Goal: Task Accomplishment & Management: Manage account settings

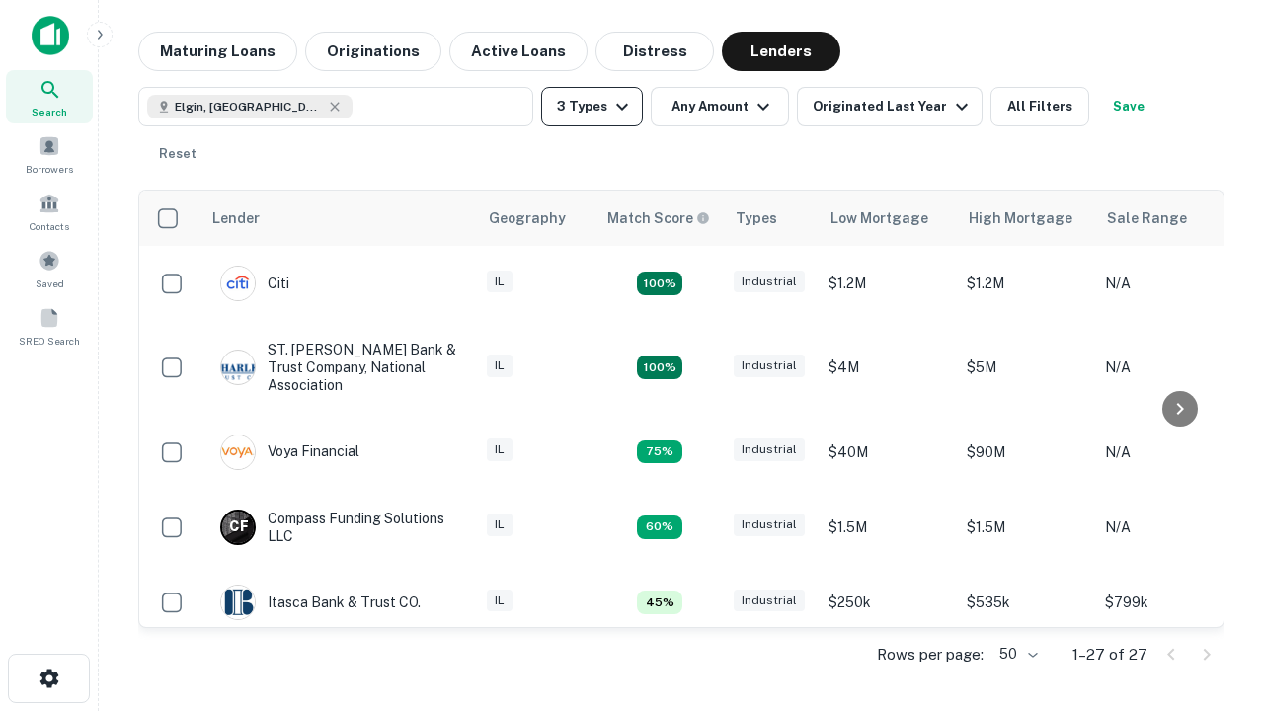
click at [592, 107] on button "3 Types" at bounding box center [592, 107] width 102 height 40
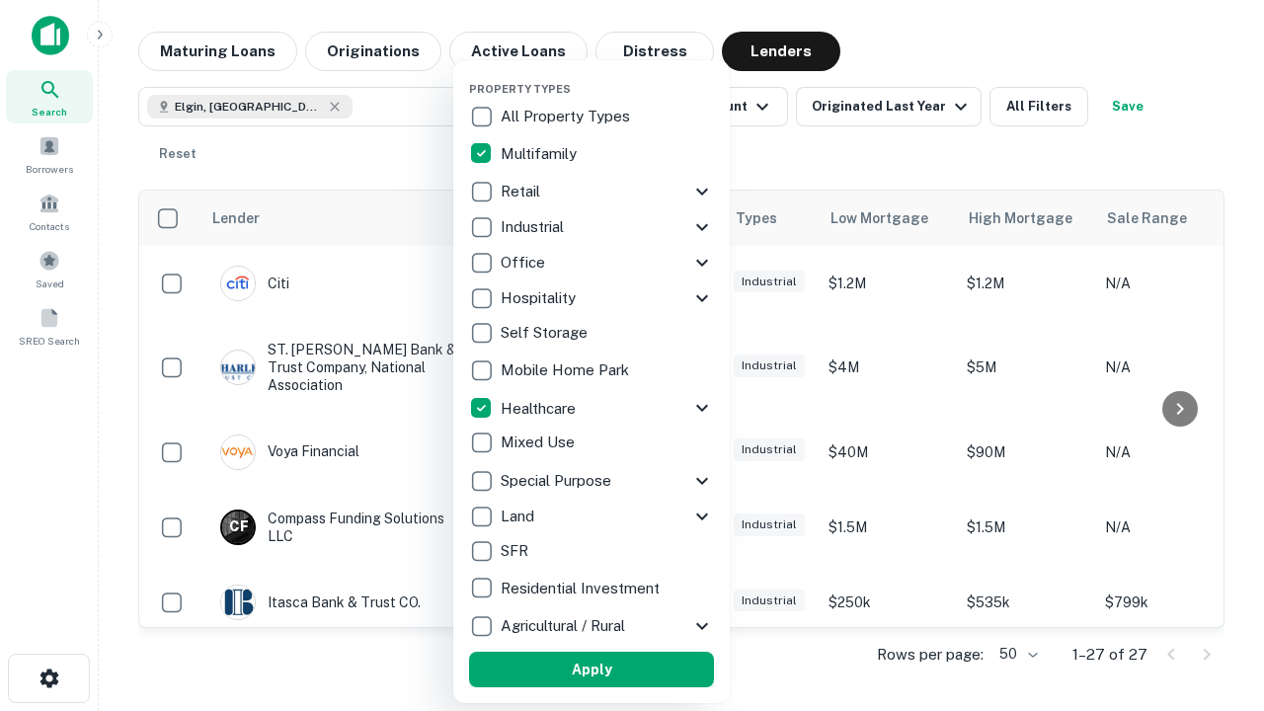
click at [592, 670] on button "Apply" at bounding box center [591, 670] width 245 height 36
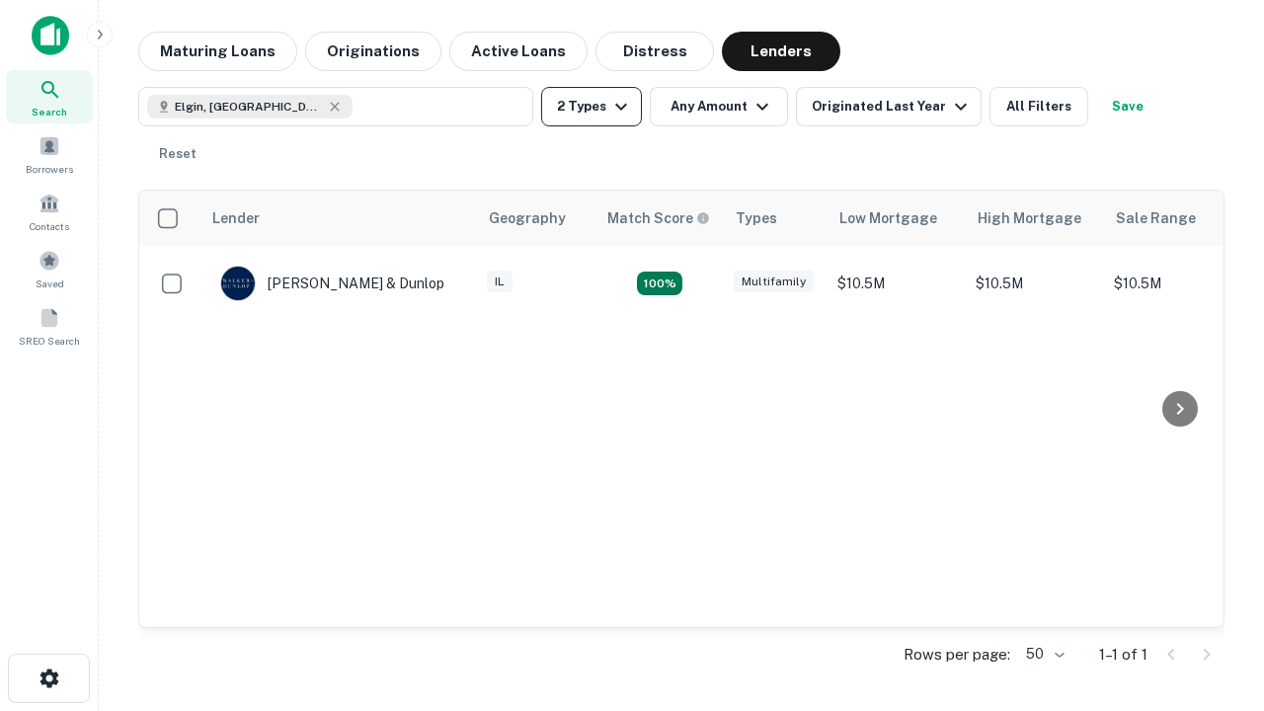
click at [592, 107] on button "2 Types" at bounding box center [591, 107] width 101 height 40
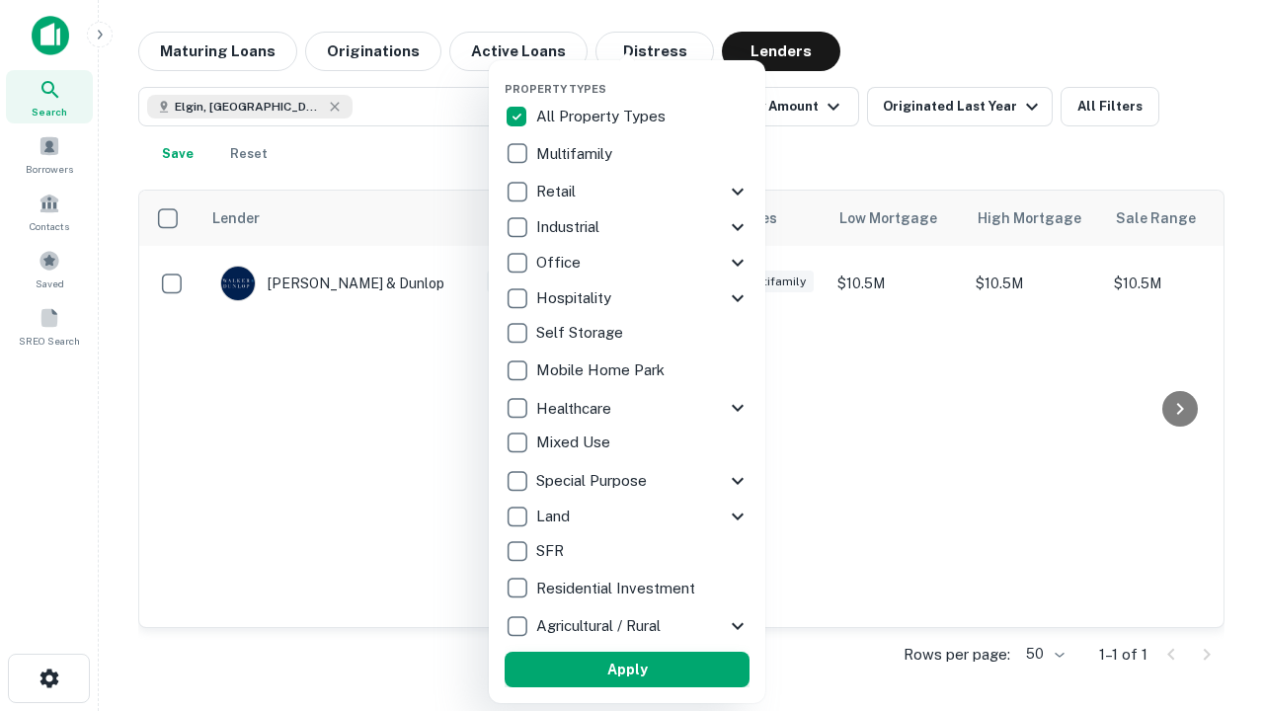
click at [627, 670] on button "Apply" at bounding box center [627, 670] width 245 height 36
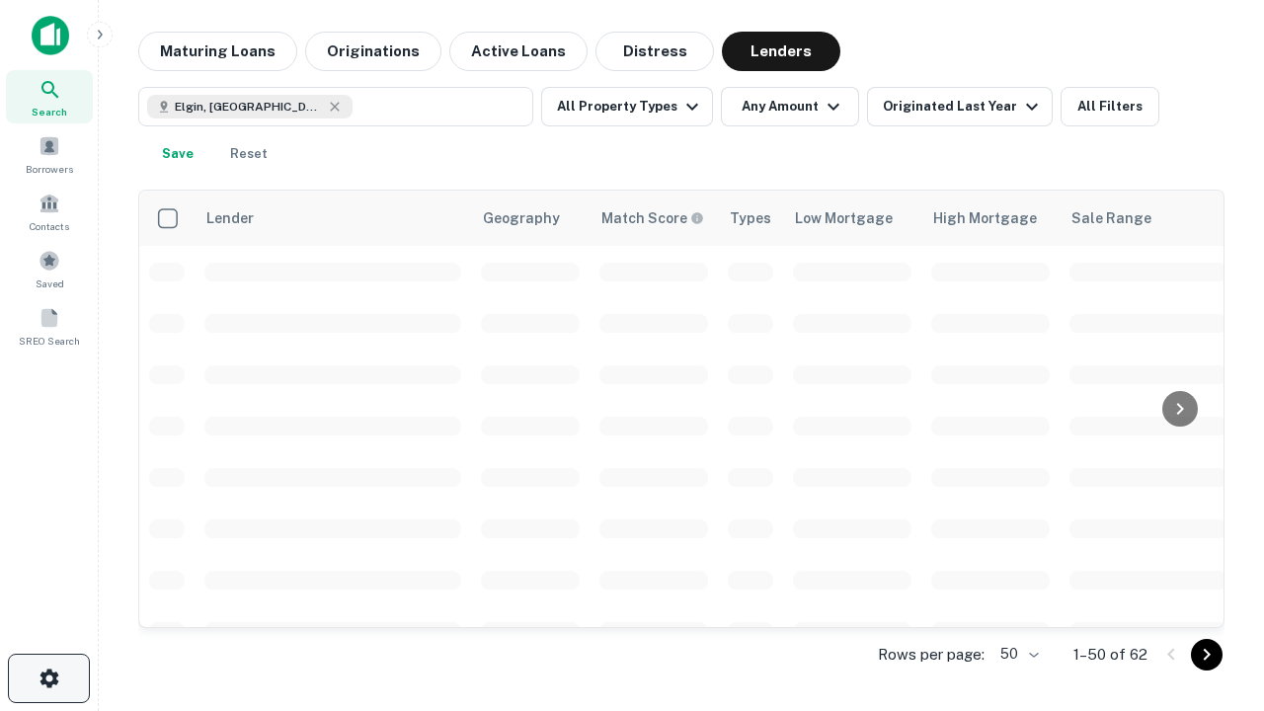
click at [48, 678] on icon "button" at bounding box center [50, 679] width 24 height 24
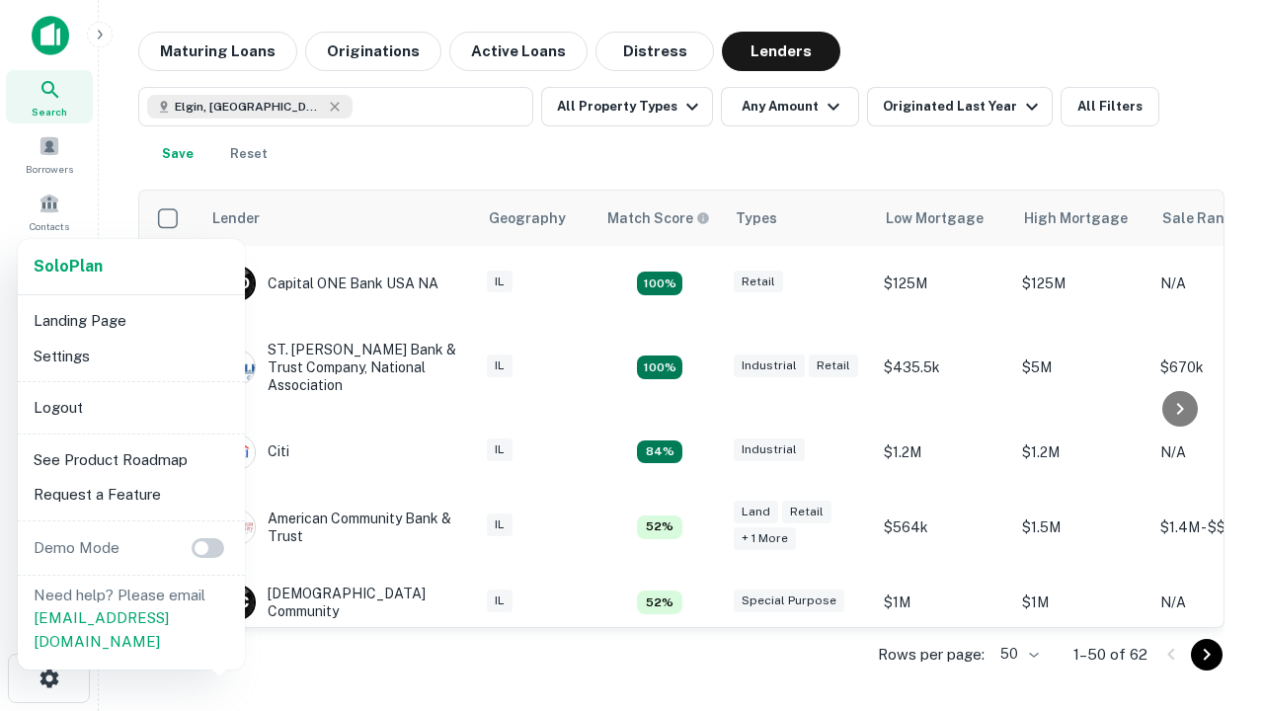
click at [130, 407] on li "Logout" at bounding box center [131, 408] width 211 height 36
